Goal: Task Accomplishment & Management: Manage account settings

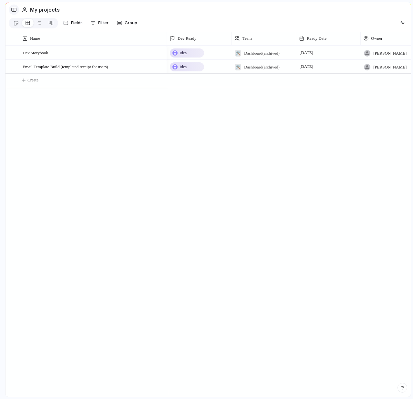
click at [15, 5] on button "button" at bounding box center [14, 10] width 10 height 10
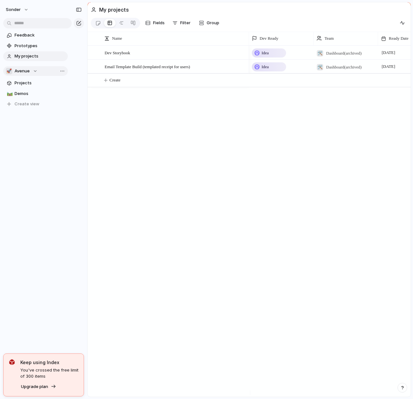
click at [25, 69] on span "Avenue" at bounding box center [22, 71] width 15 height 6
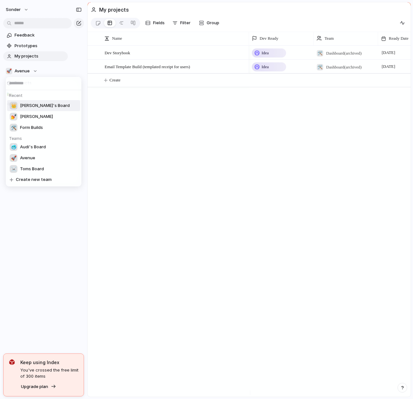
click at [28, 106] on span "[PERSON_NAME]'s Board" at bounding box center [45, 105] width 50 height 6
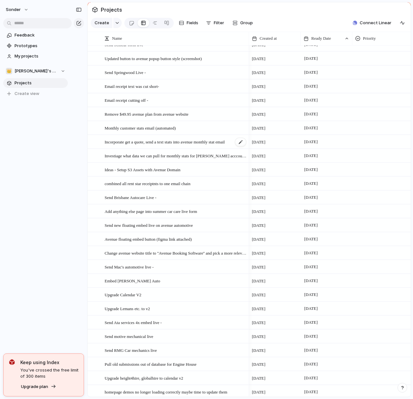
scroll to position [12, 0]
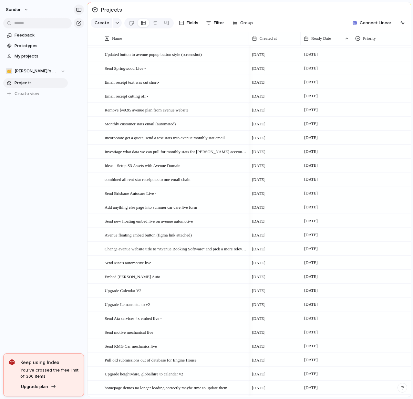
click at [79, 10] on div "button" at bounding box center [79, 9] width 6 height 5
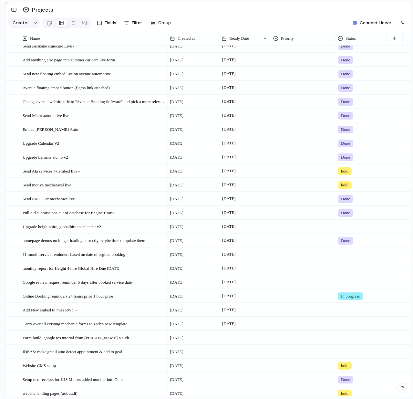
scroll to position [168, 0]
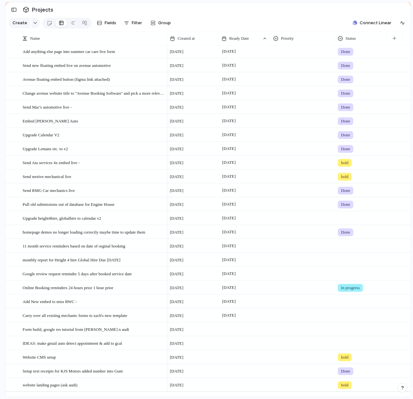
click at [359, 291] on span "In progress" at bounding box center [350, 287] width 19 height 6
click at [352, 330] on span "Done" at bounding box center [347, 330] width 11 height 6
click at [130, 277] on span "Google review request reminder 5 days after booked service date" at bounding box center [77, 272] width 109 height 7
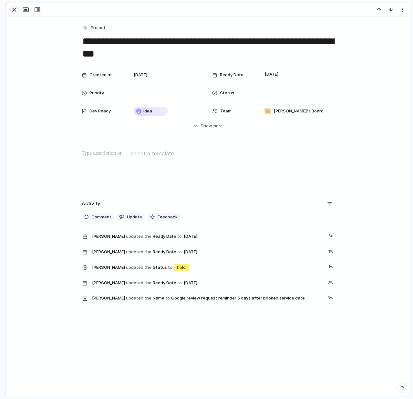
click at [17, 9] on div "button" at bounding box center [14, 10] width 8 height 8
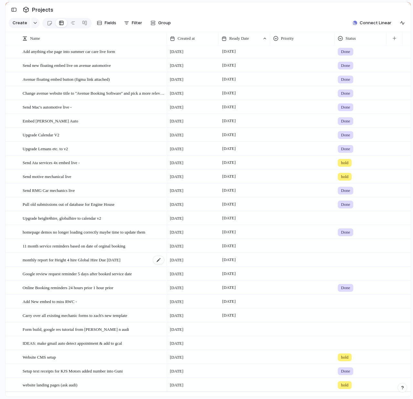
click at [96, 263] on span "monthly report for Height 4 hire Global Hire Due [DATE]" at bounding box center [72, 259] width 98 height 7
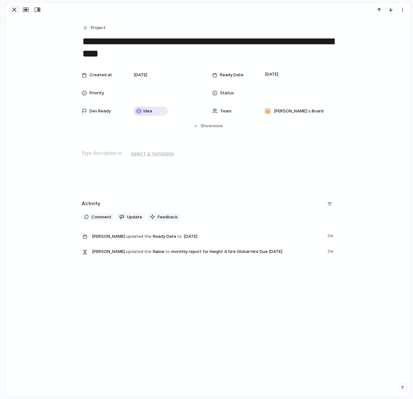
click at [16, 12] on div "button" at bounding box center [14, 10] width 8 height 8
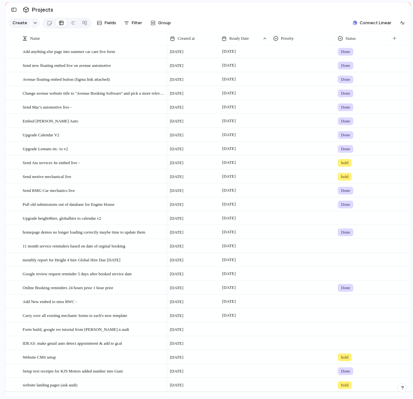
scroll to position [182, 0]
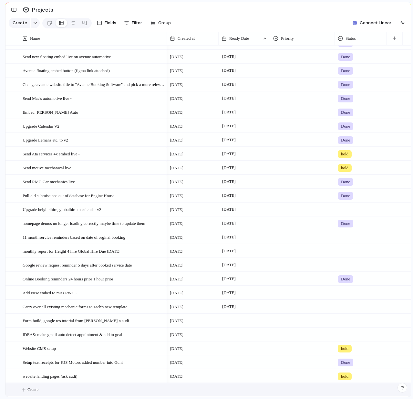
click at [68, 390] on button "Create" at bounding box center [216, 389] width 409 height 13
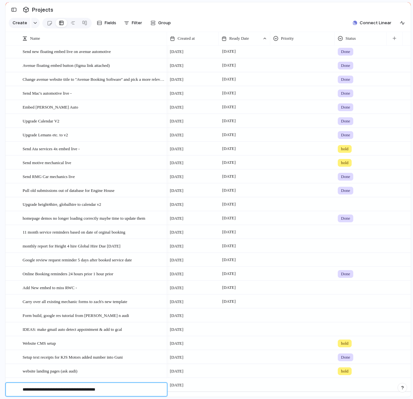
type textarea "**********"
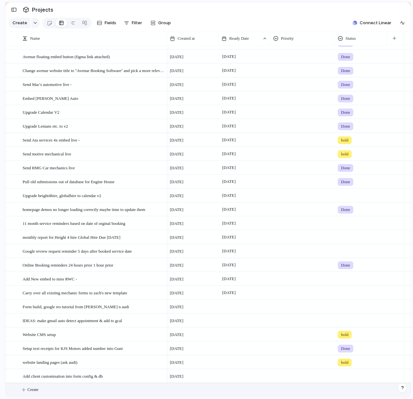
click at [38, 388] on span "Create" at bounding box center [32, 389] width 11 height 6
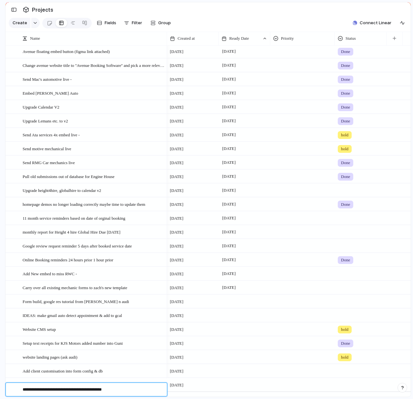
type textarea "**********"
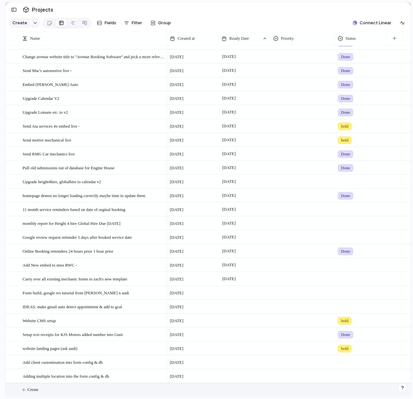
click at [32, 386] on span "Create" at bounding box center [32, 389] width 11 height 6
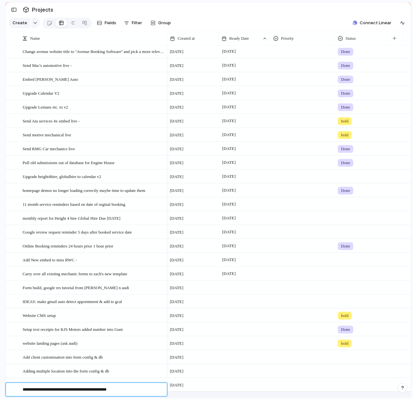
type textarea "**********"
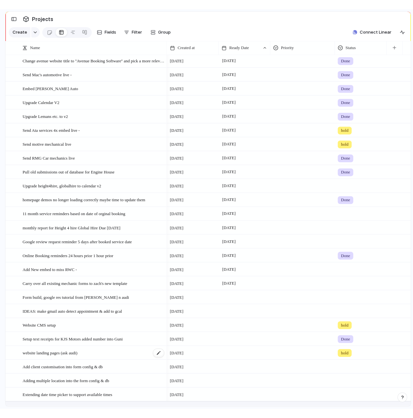
scroll to position [223, 0]
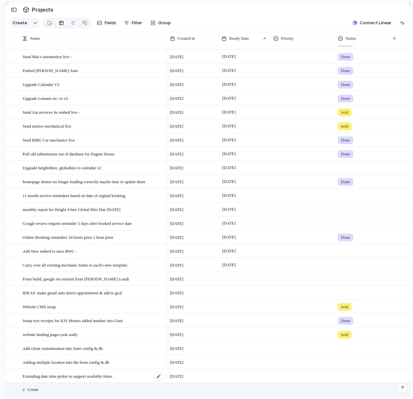
click at [102, 376] on span "Extending date time picker to support available times" at bounding box center [68, 375] width 90 height 7
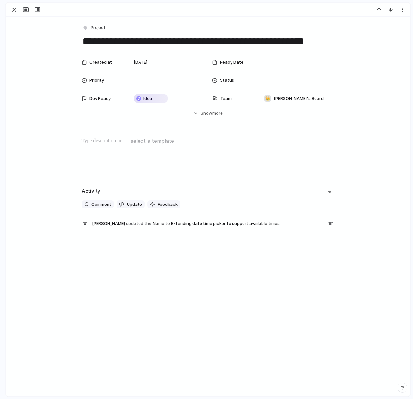
click at [112, 145] on div at bounding box center [208, 157] width 389 height 41
click at [13, 10] on div "button" at bounding box center [14, 10] width 8 height 8
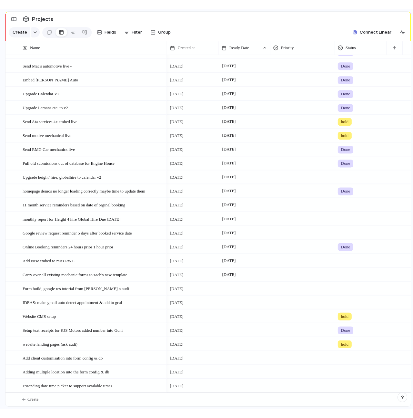
scroll to position [204, 0]
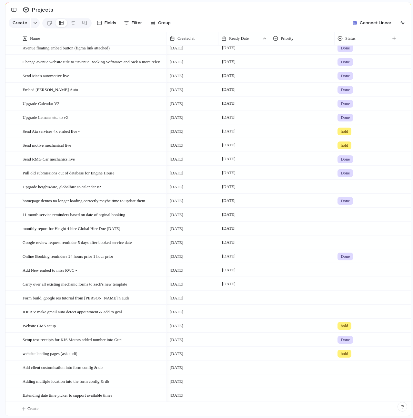
click at [228, 298] on div at bounding box center [244, 297] width 52 height 13
click at [235, 273] on div "[DATE]" at bounding box center [244, 269] width 52 height 13
